Goal: Find specific page/section: Find specific page/section

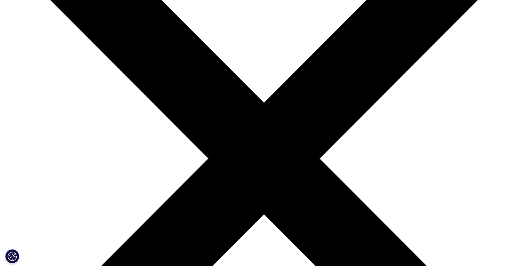
scroll to position [111, 0]
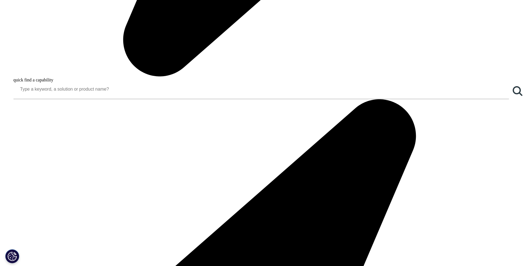
scroll to position [628, 0]
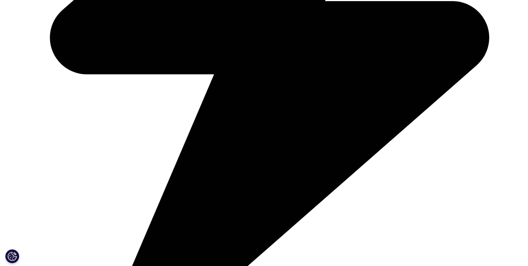
scroll to position [390, 0]
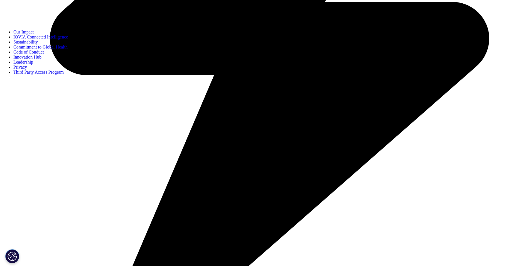
click at [33, 64] on link "Leadership" at bounding box center [23, 62] width 20 height 5
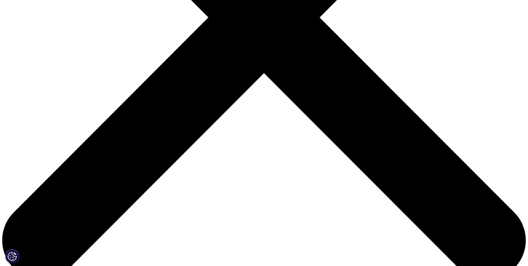
scroll to position [251, 0]
